Goal: Check status: Verify the current state of an ongoing process or item

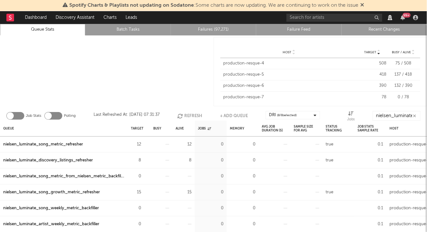
click at [69, 144] on div "nielsen_luminate_song_metric_refresher" at bounding box center [43, 145] width 80 height 8
click at [211, 27] on link "Failures (97,271)" at bounding box center [213, 30] width 78 height 8
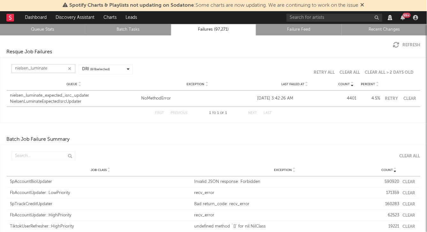
click at [47, 66] on input "nielsen_luminate" at bounding box center [43, 68] width 64 height 9
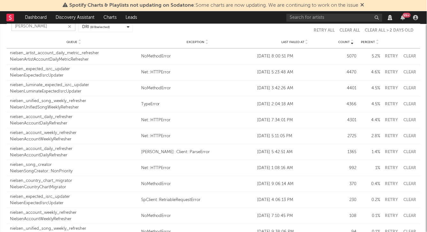
scroll to position [37, 0]
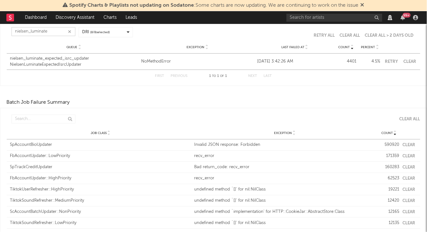
type input "nielsen_luminate"
click at [69, 31] on icon "button" at bounding box center [69, 32] width 3 height 4
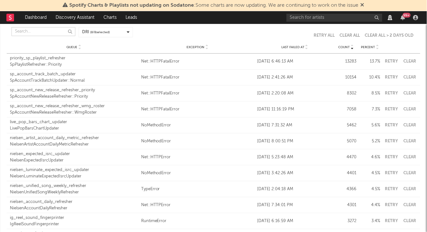
click at [54, 32] on input "text" at bounding box center [43, 31] width 64 height 9
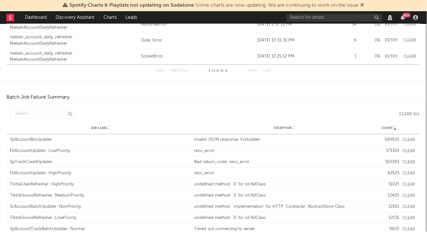
scroll to position [0, 0]
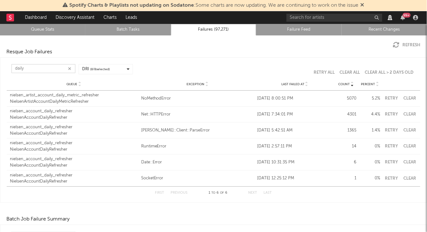
type input "daily"
